Goal: Book appointment/travel/reservation

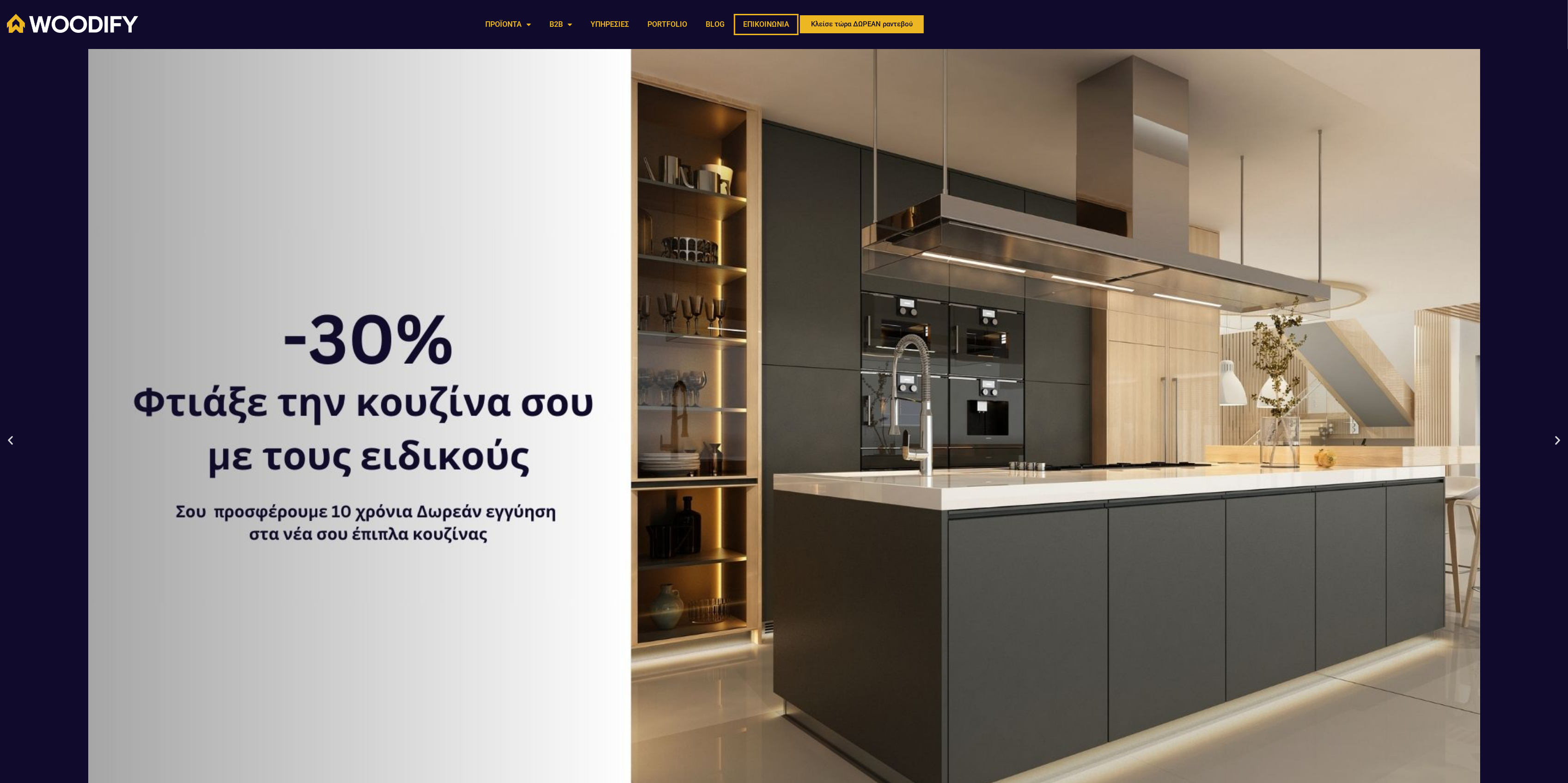
click at [766, 23] on link "ΕΠΙΚΟΙΝΩΝΙΑ" at bounding box center [766, 24] width 64 height 21
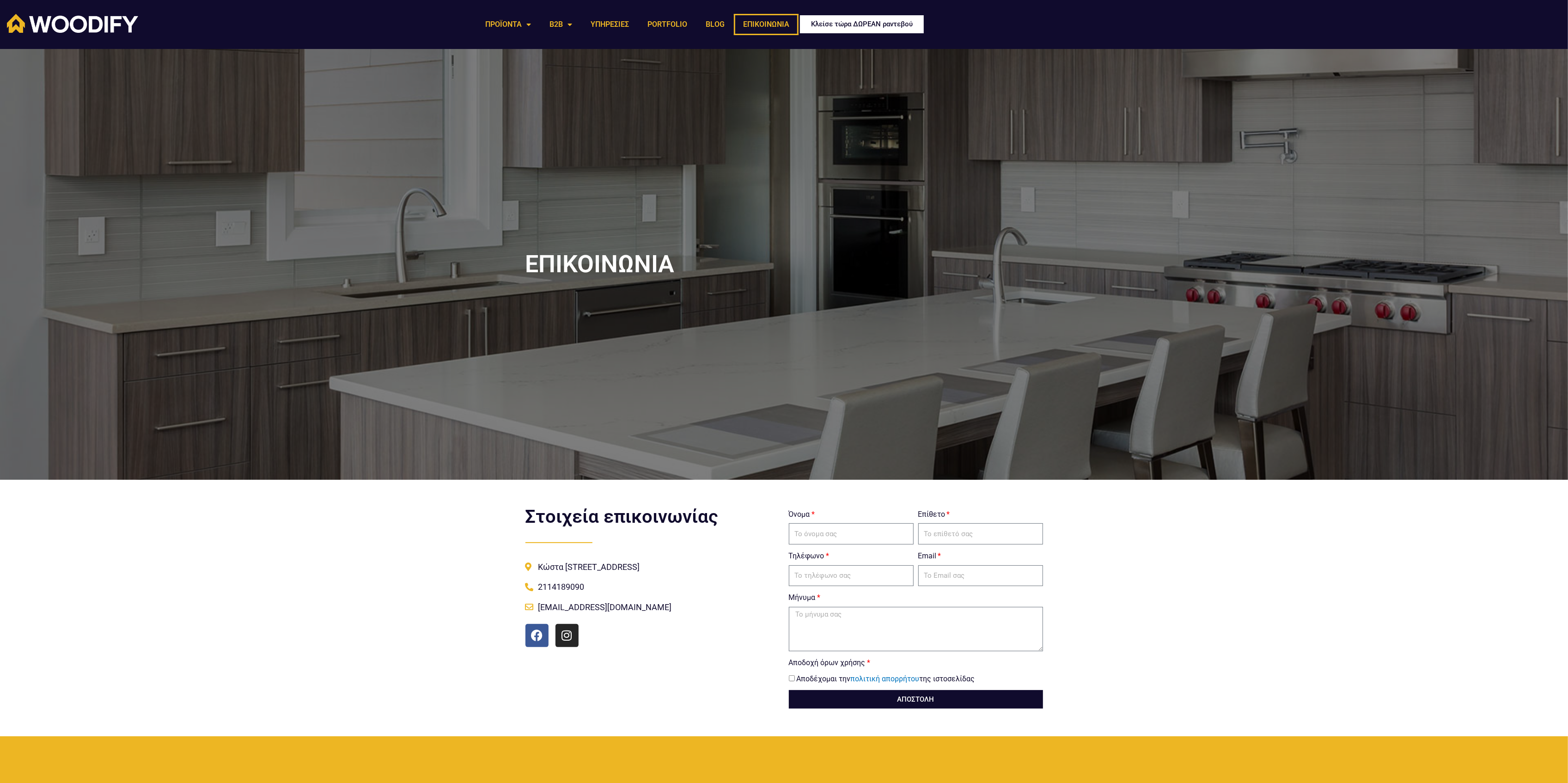
click at [817, 24] on span "Κλείσε τώρα ΔΩΡΕΑΝ ραντεβού" at bounding box center [862, 24] width 102 height 7
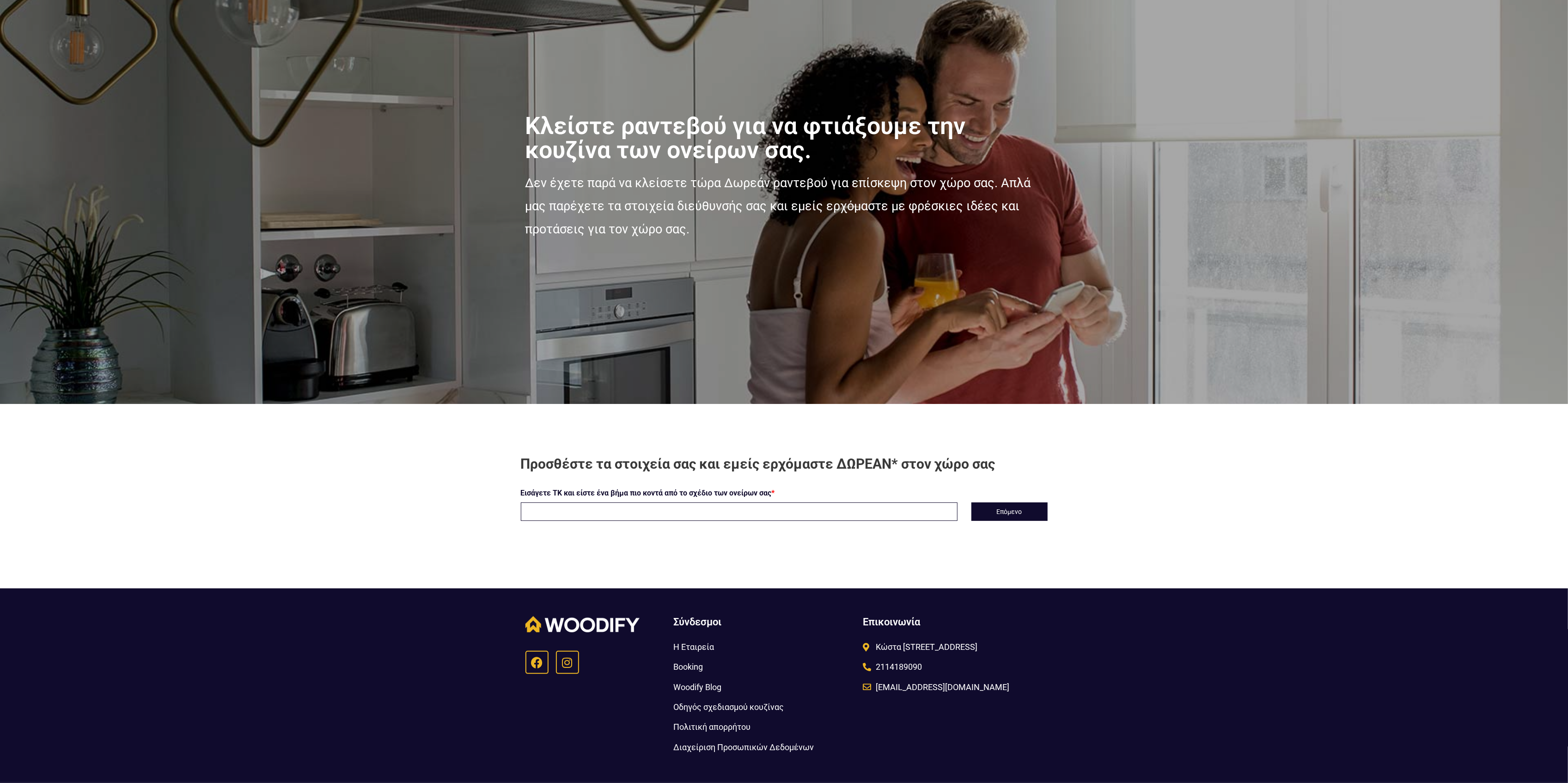
scroll to position [102, 0]
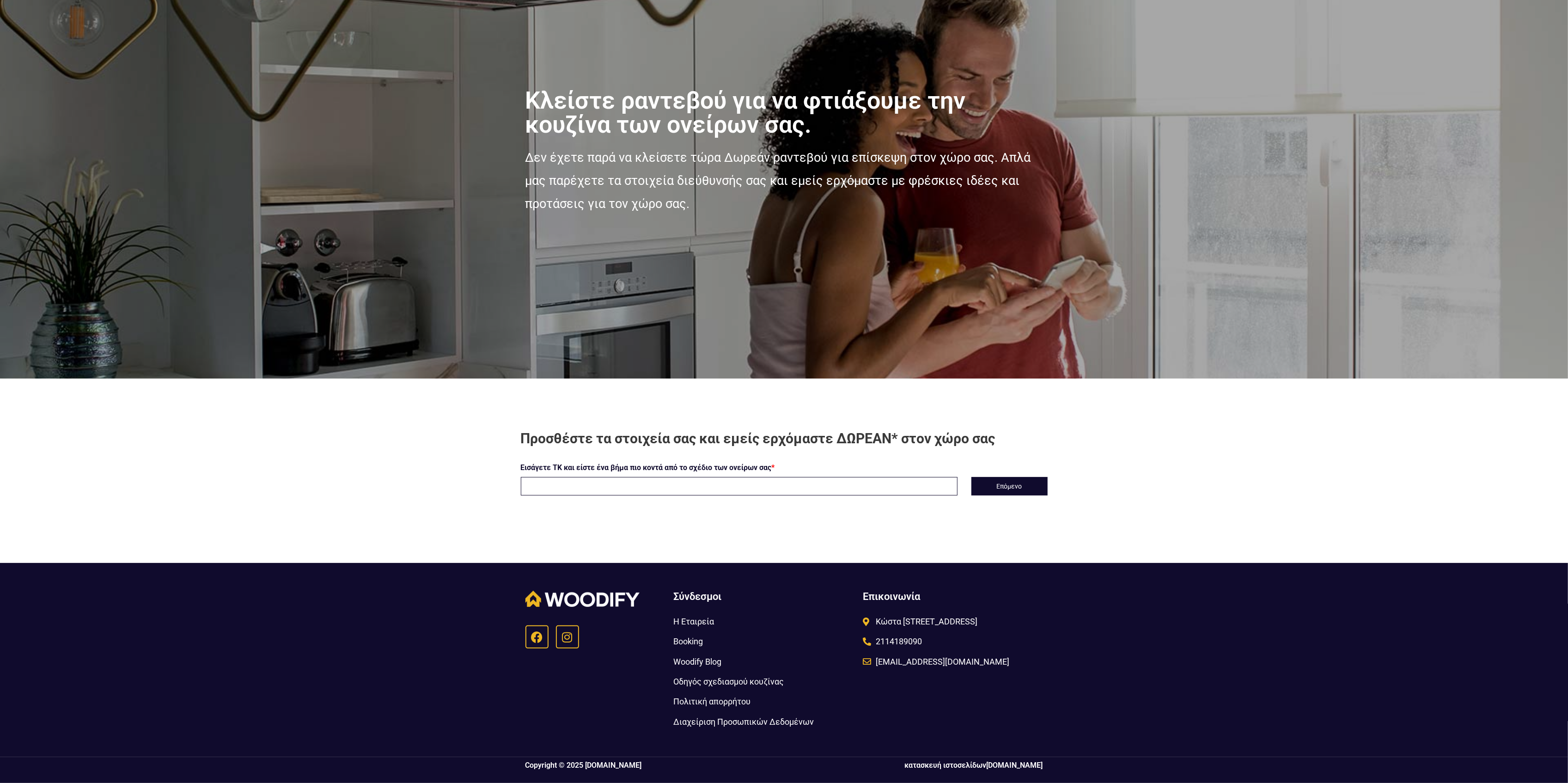
click at [681, 483] on input "text" at bounding box center [739, 486] width 437 height 19
type input "14452"
click at [1013, 481] on button "Επόμενο" at bounding box center [1009, 486] width 77 height 19
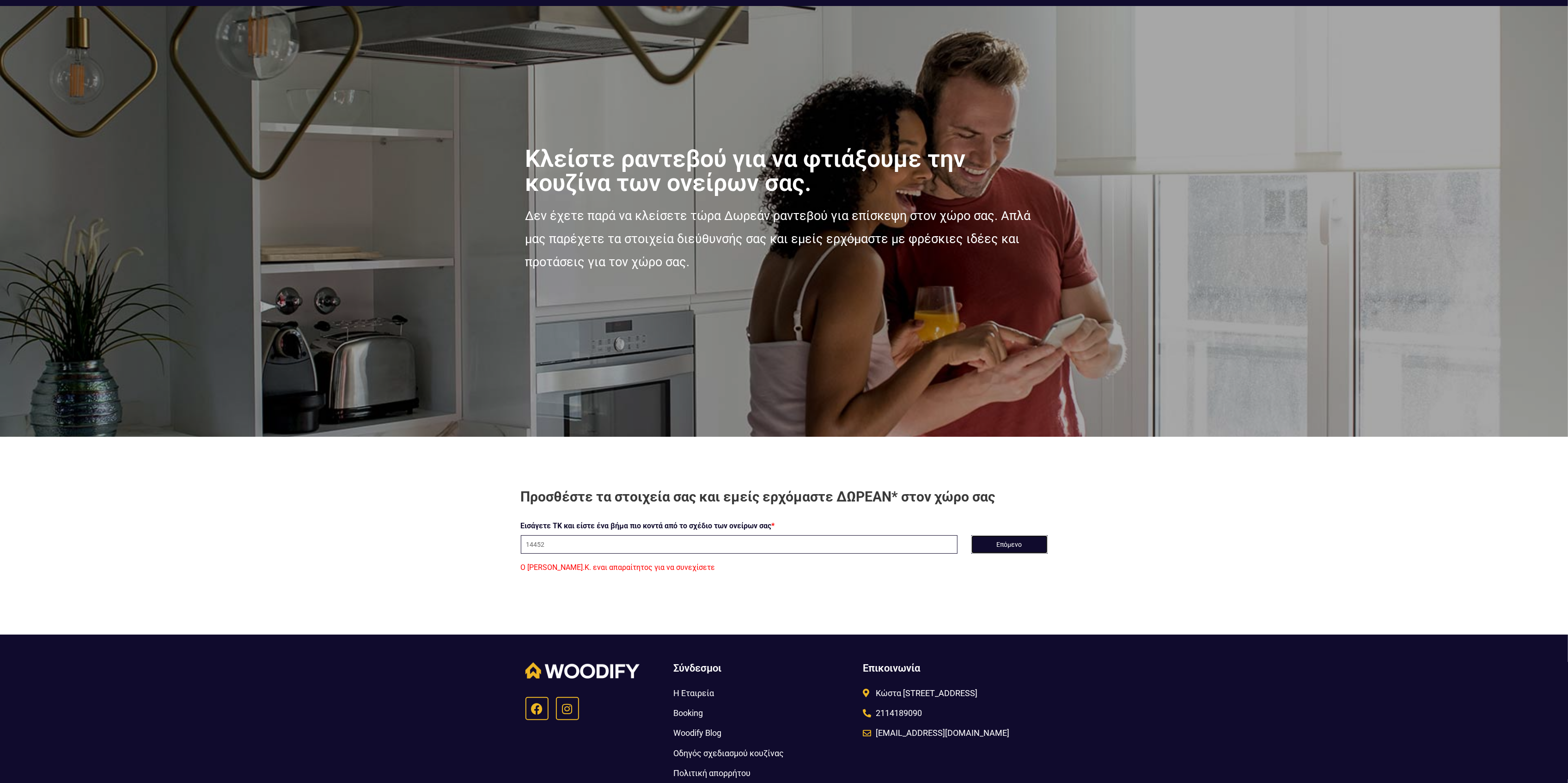
scroll to position [40, 0]
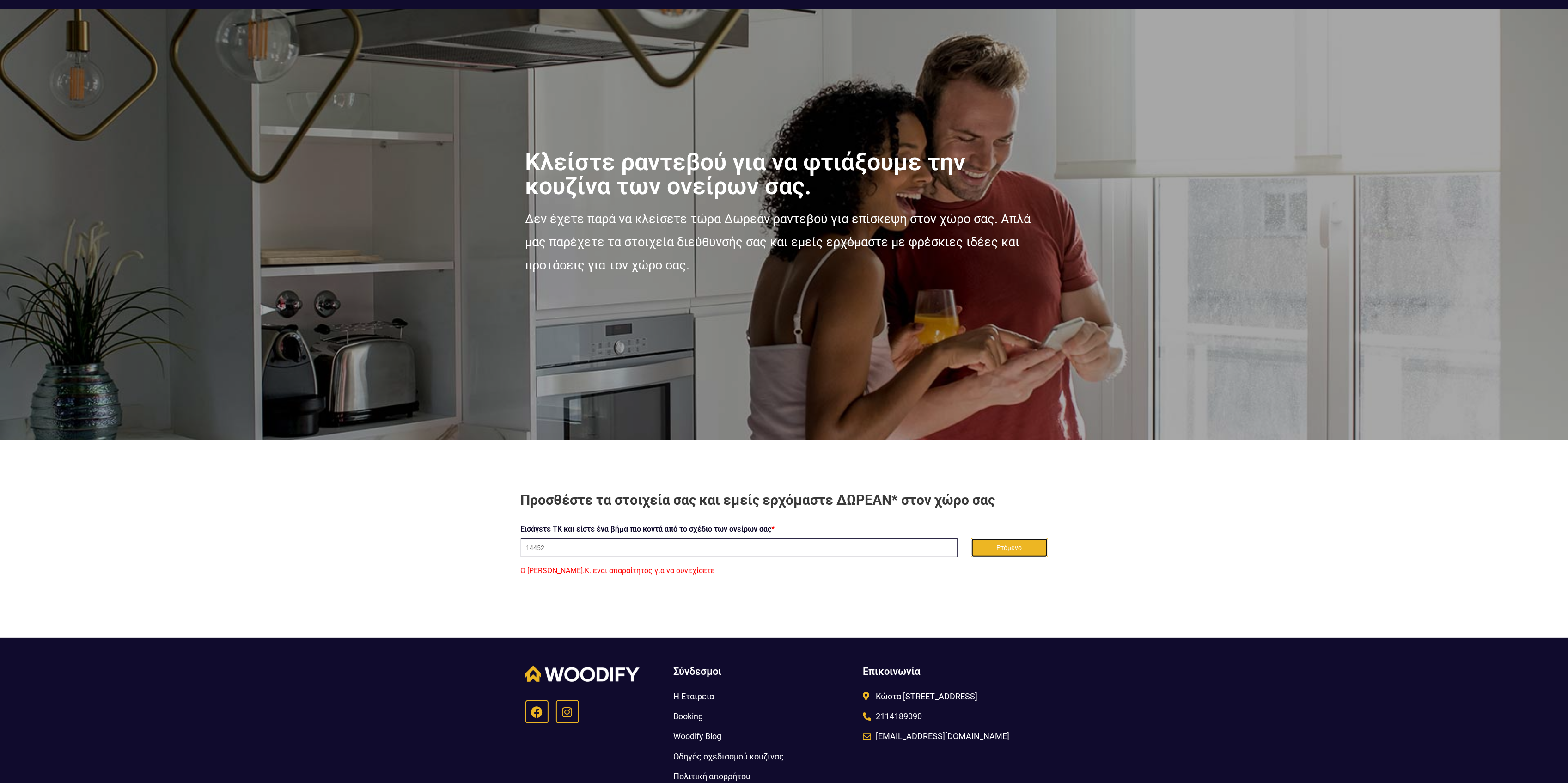
click at [1012, 551] on button "Επόμενο" at bounding box center [1009, 548] width 77 height 19
